Goal: Task Accomplishment & Management: Manage account settings

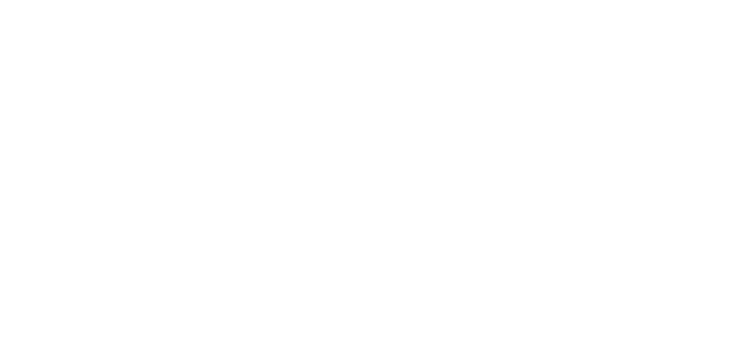
click at [0, 0] on html at bounding box center [0, 0] width 0 height 0
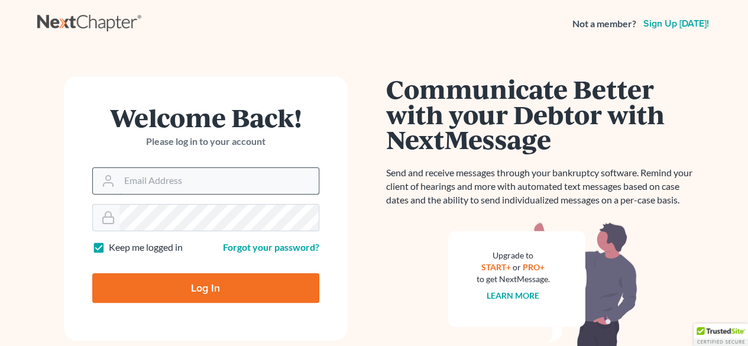
click at [178, 174] on input "Email Address" at bounding box center [218, 181] width 199 height 26
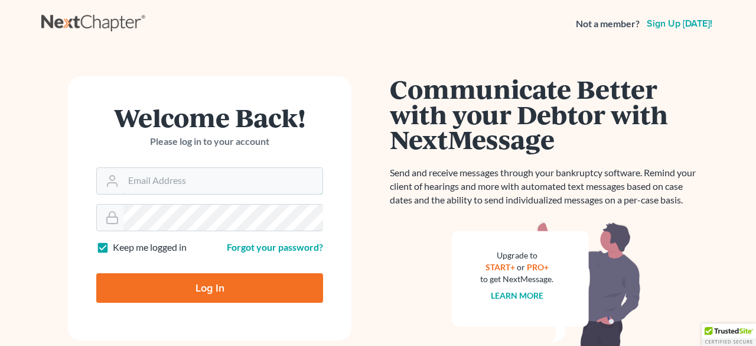
type input "asize@debtreset.net"
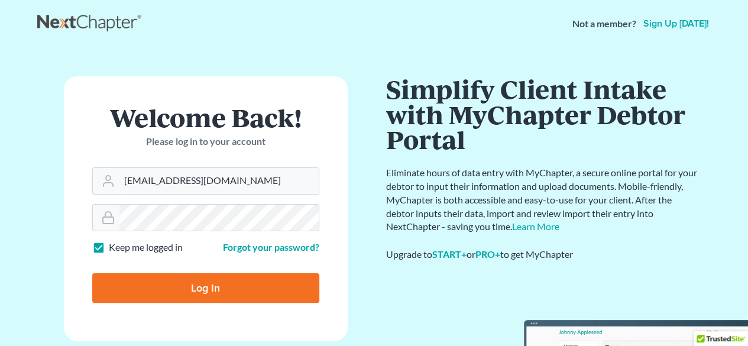
click at [199, 282] on input "Log In" at bounding box center [205, 288] width 227 height 30
type input "Thinking..."
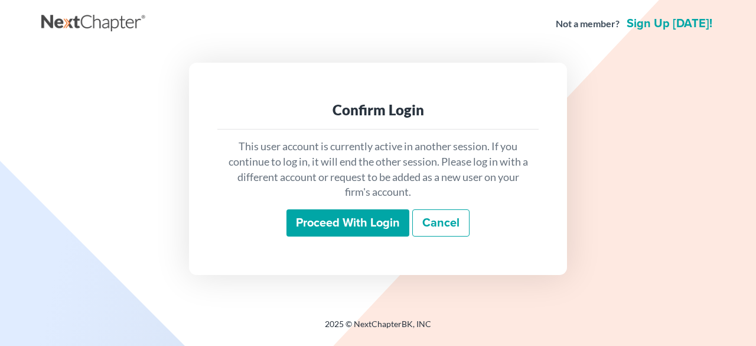
click at [338, 220] on input "Proceed with login" at bounding box center [348, 222] width 123 height 27
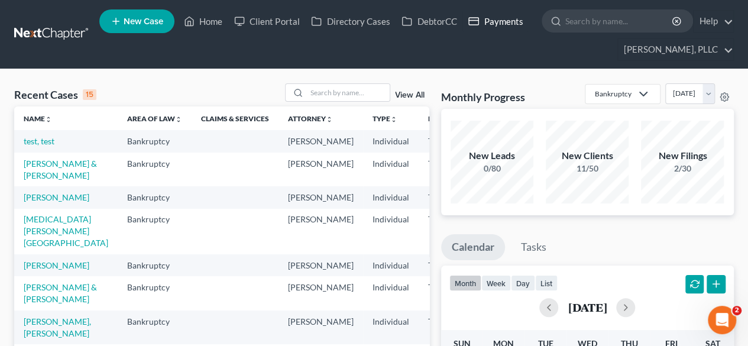
click at [501, 22] on link "Payments" at bounding box center [495, 21] width 66 height 21
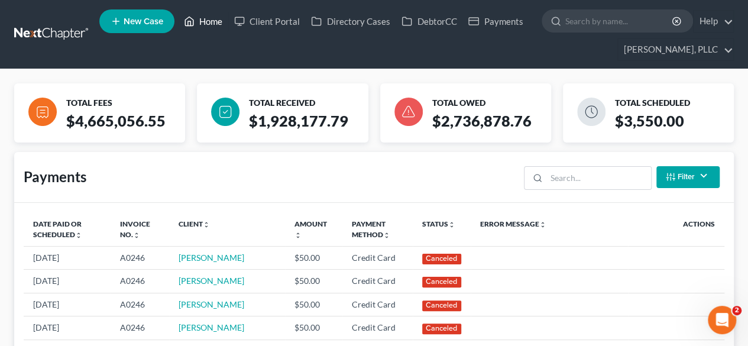
click at [206, 21] on link "Home" at bounding box center [203, 21] width 50 height 21
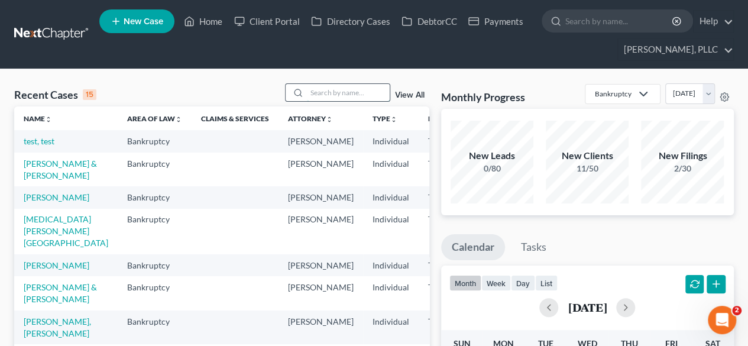
click at [332, 90] on input "search" at bounding box center [348, 92] width 83 height 17
type input "aman"
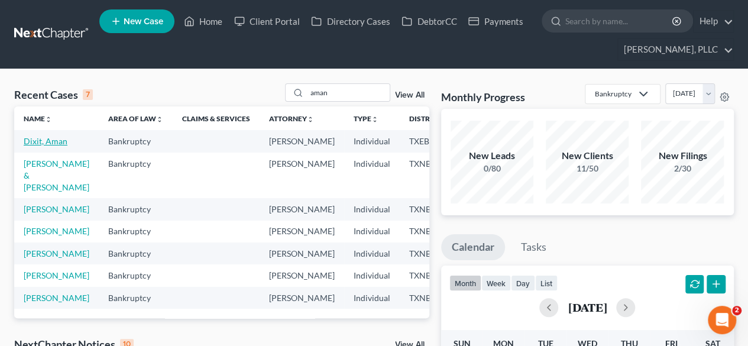
click at [47, 136] on link "Dixit, Aman" at bounding box center [46, 141] width 44 height 10
select select "4"
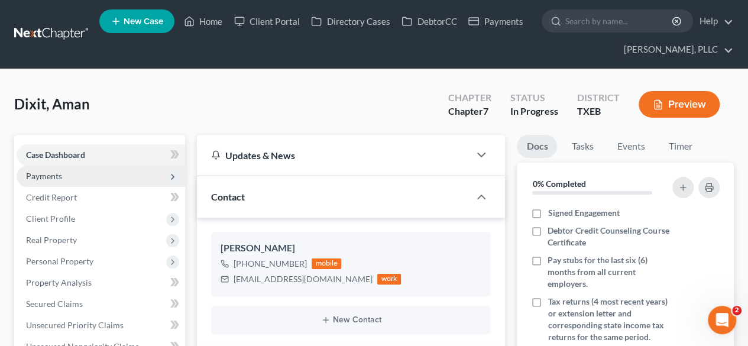
click at [71, 184] on span "Payments" at bounding box center [101, 175] width 168 height 21
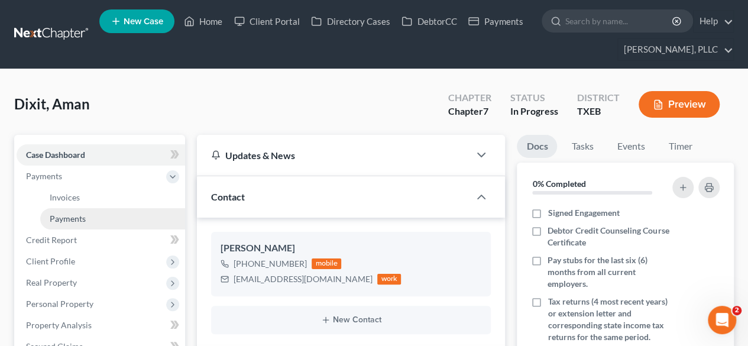
click at [73, 213] on span "Payments" at bounding box center [68, 218] width 36 height 10
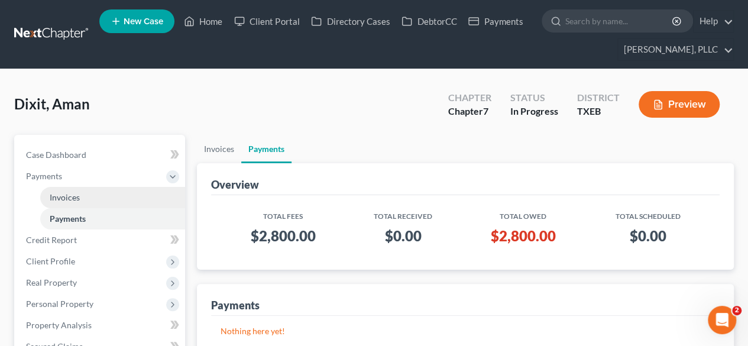
click at [71, 194] on span "Invoices" at bounding box center [65, 197] width 30 height 10
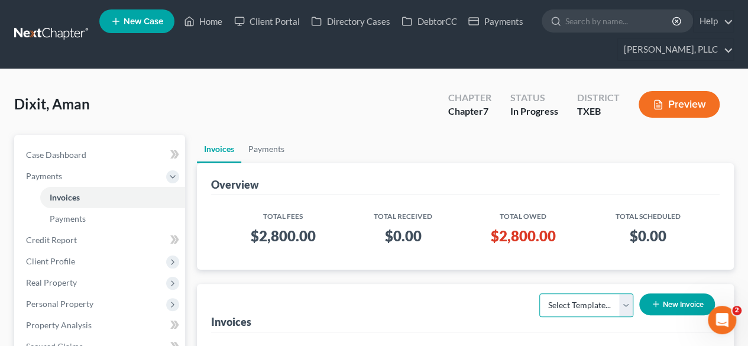
click at [618, 303] on select "Select Template... Invoice" at bounding box center [586, 305] width 94 height 24
select select "0"
click at [539, 293] on select "Select Template... Invoice" at bounding box center [586, 305] width 94 height 24
click at [385, 204] on th "Total Received" at bounding box center [402, 212] width 115 height 17
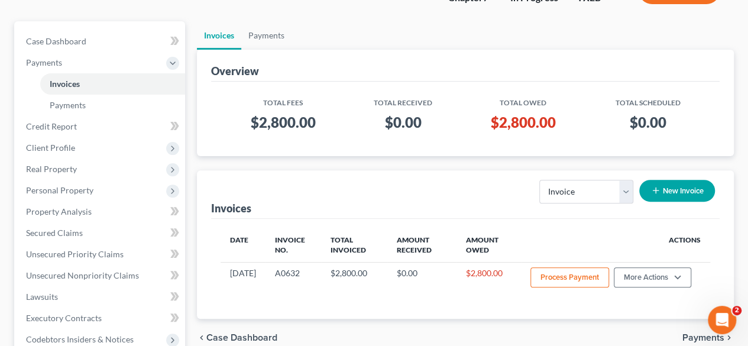
scroll to position [213, 0]
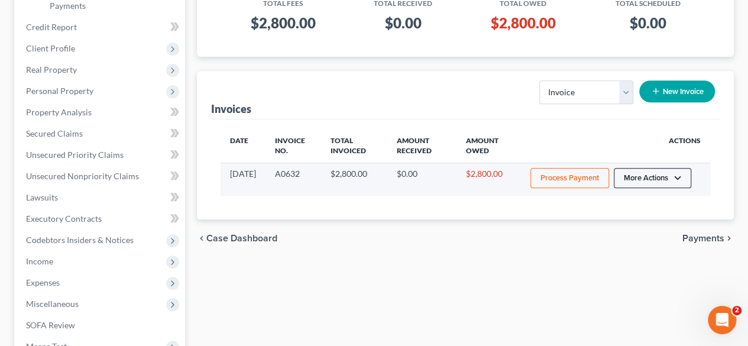
click at [642, 183] on button "More Actions" at bounding box center [651, 178] width 77 height 20
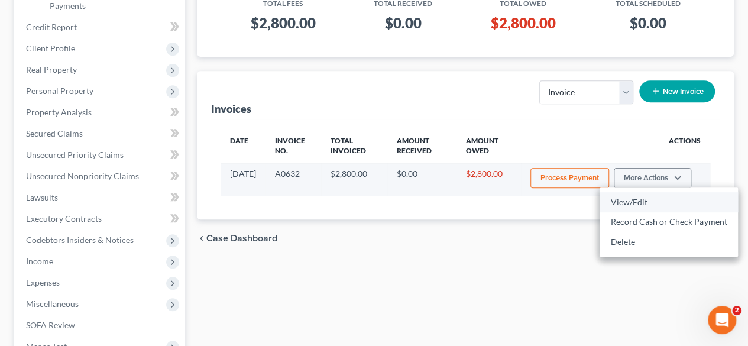
click at [638, 210] on link "View/Edit" at bounding box center [668, 202] width 138 height 20
select select "1"
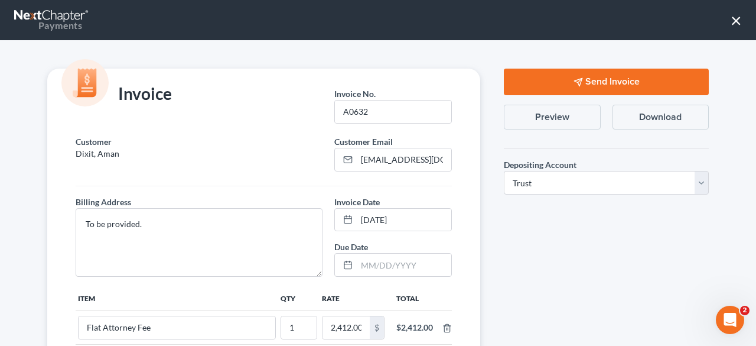
click at [584, 76] on button "Send Invoice" at bounding box center [606, 82] width 205 height 27
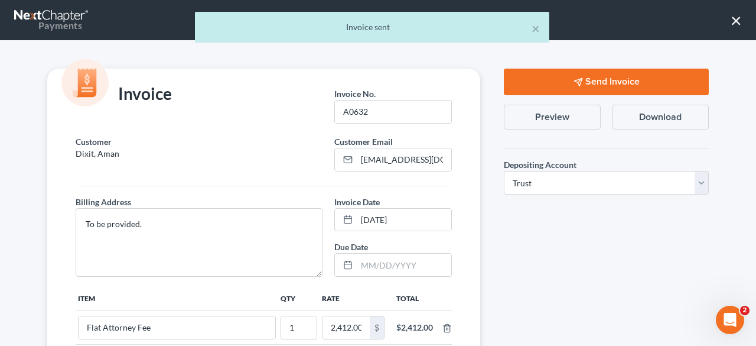
click at [731, 21] on div "× Invoice sent" at bounding box center [372, 30] width 756 height 37
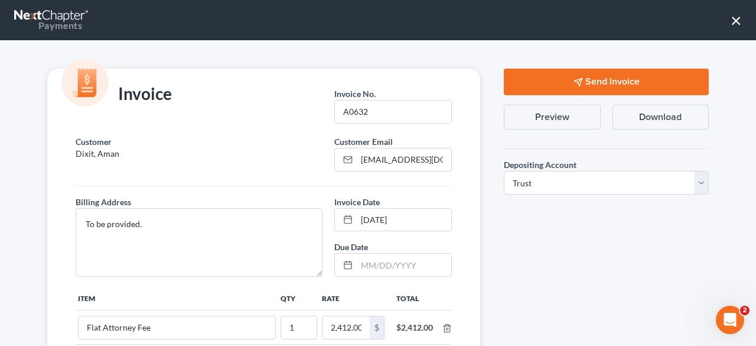
click at [736, 20] on button "×" at bounding box center [736, 20] width 11 height 19
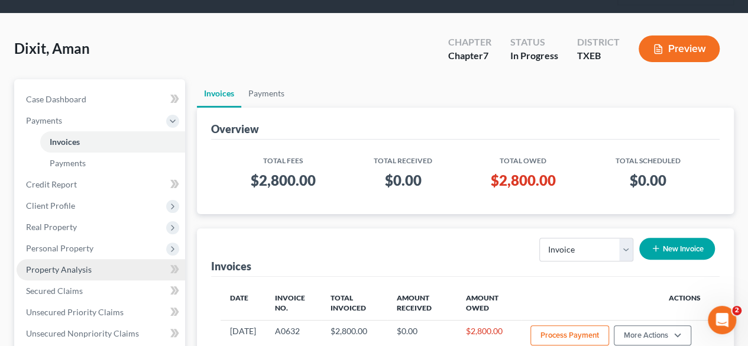
scroll to position [24, 0]
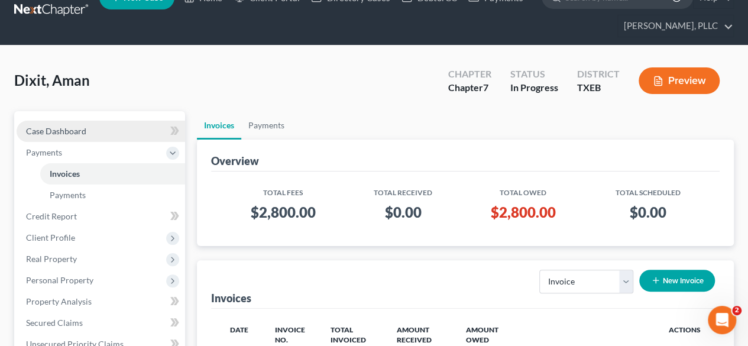
click at [66, 122] on link "Case Dashboard" at bounding box center [101, 131] width 168 height 21
select select "4"
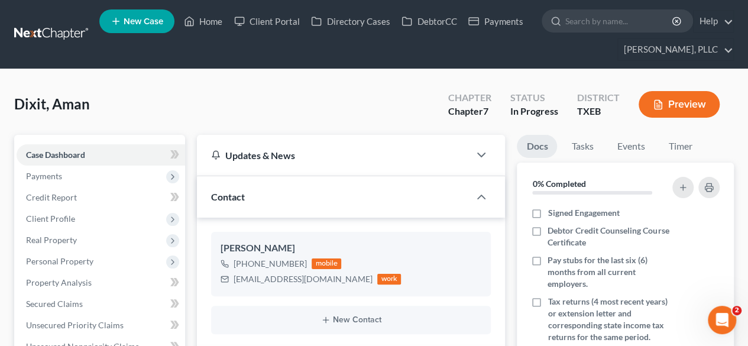
click at [275, 128] on div "Dixit, Aman Upgraded Chapter Chapter 7 Status In Progress District TXEB Preview" at bounding box center [373, 108] width 719 height 51
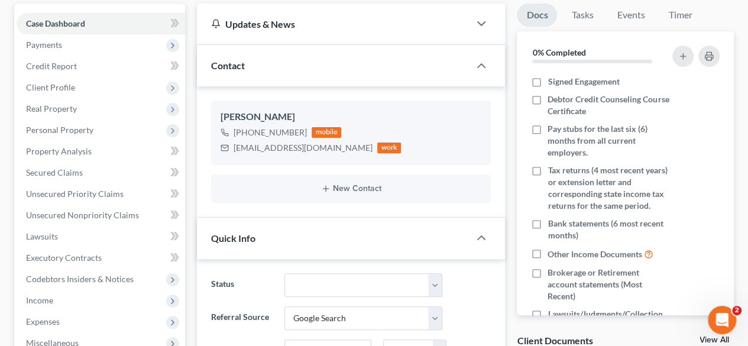
scroll to position [142, 0]
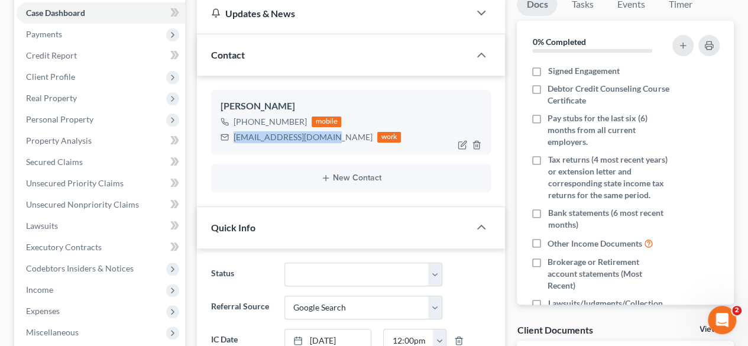
drag, startPoint x: 324, startPoint y: 137, endPoint x: 232, endPoint y: 141, distance: 92.3
click at [232, 141] on div "aman.dixit14@gmail.com work" at bounding box center [310, 136] width 180 height 15
copy div "aman.dixit14@gmail.com"
click at [473, 282] on div "Status Appellate Phase Case Closed Dead File Demand Letter Phase Discharged Dis…" at bounding box center [350, 274] width 291 height 24
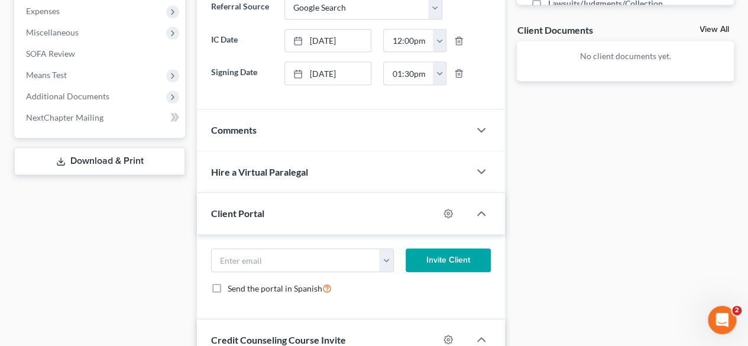
scroll to position [473, 0]
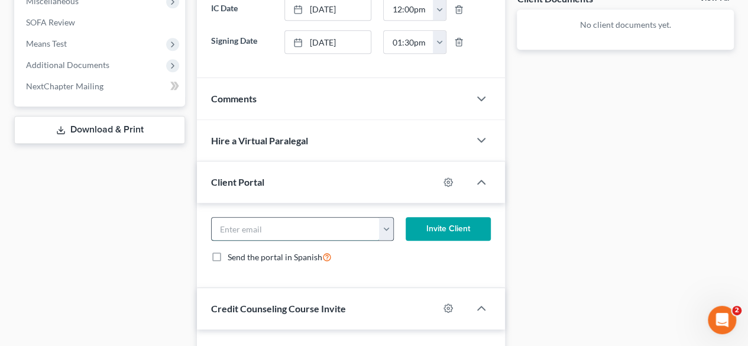
click at [290, 219] on input "email" at bounding box center [296, 228] width 168 height 22
paste input "aman.dixit14@gmail.com"
type input "aman.dixit14@gmail.com"
click at [456, 217] on button "Invite Client" at bounding box center [447, 229] width 85 height 24
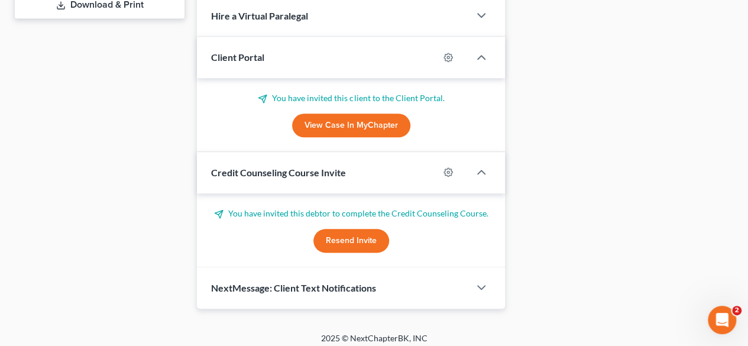
scroll to position [600, 0]
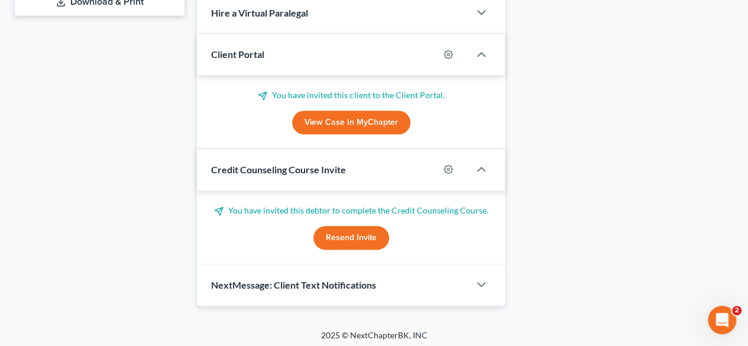
click at [351, 230] on button "Resend Invite" at bounding box center [351, 238] width 76 height 24
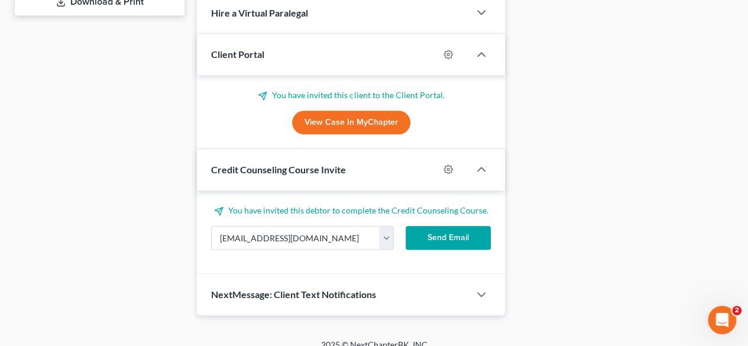
click at [447, 231] on button "Send Email" at bounding box center [447, 238] width 85 height 24
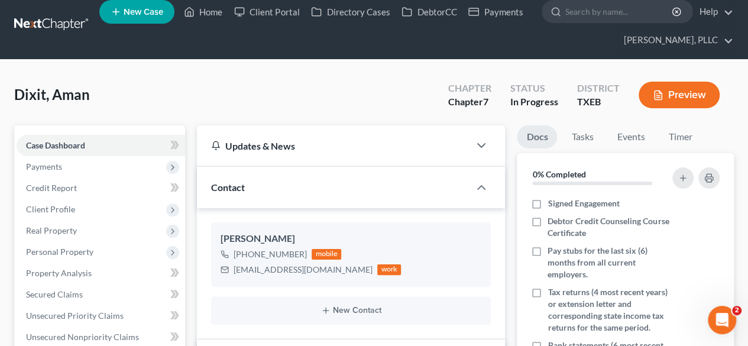
scroll to position [0, 0]
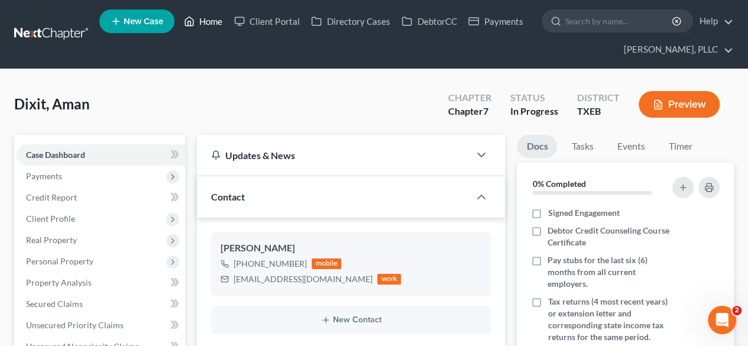
click at [219, 18] on link "Home" at bounding box center [203, 21] width 50 height 21
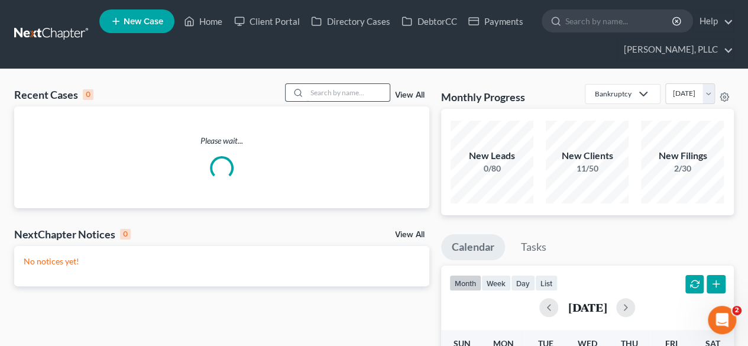
click at [340, 90] on input "search" at bounding box center [348, 92] width 83 height 17
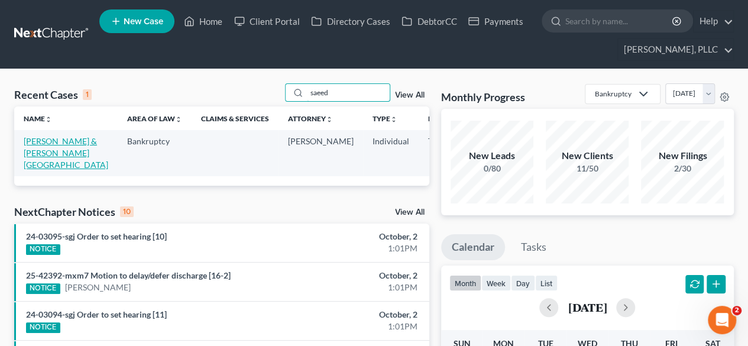
type input "saeed"
click at [41, 155] on link "Saeed, Khurram & Khurram, Ambreen" at bounding box center [66, 153] width 85 height 34
select select "4"
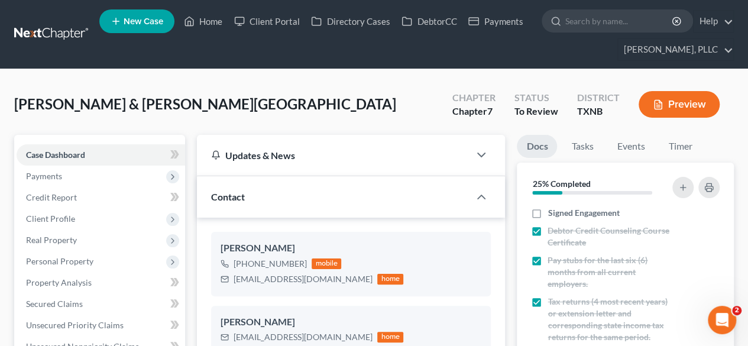
scroll to position [1630, 0]
